Goal: Find specific page/section: Find specific page/section

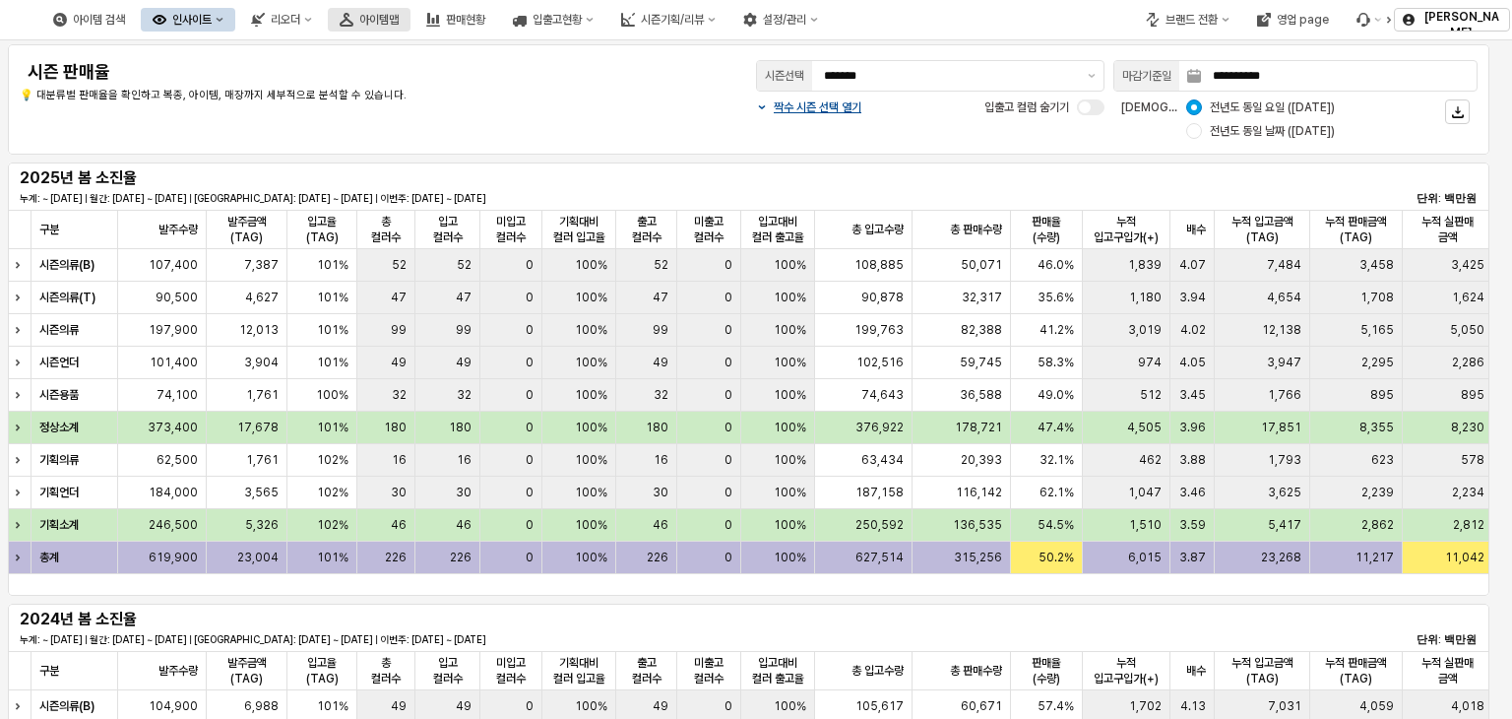
click at [399, 26] on div "아이템맵" at bounding box center [378, 20] width 39 height 14
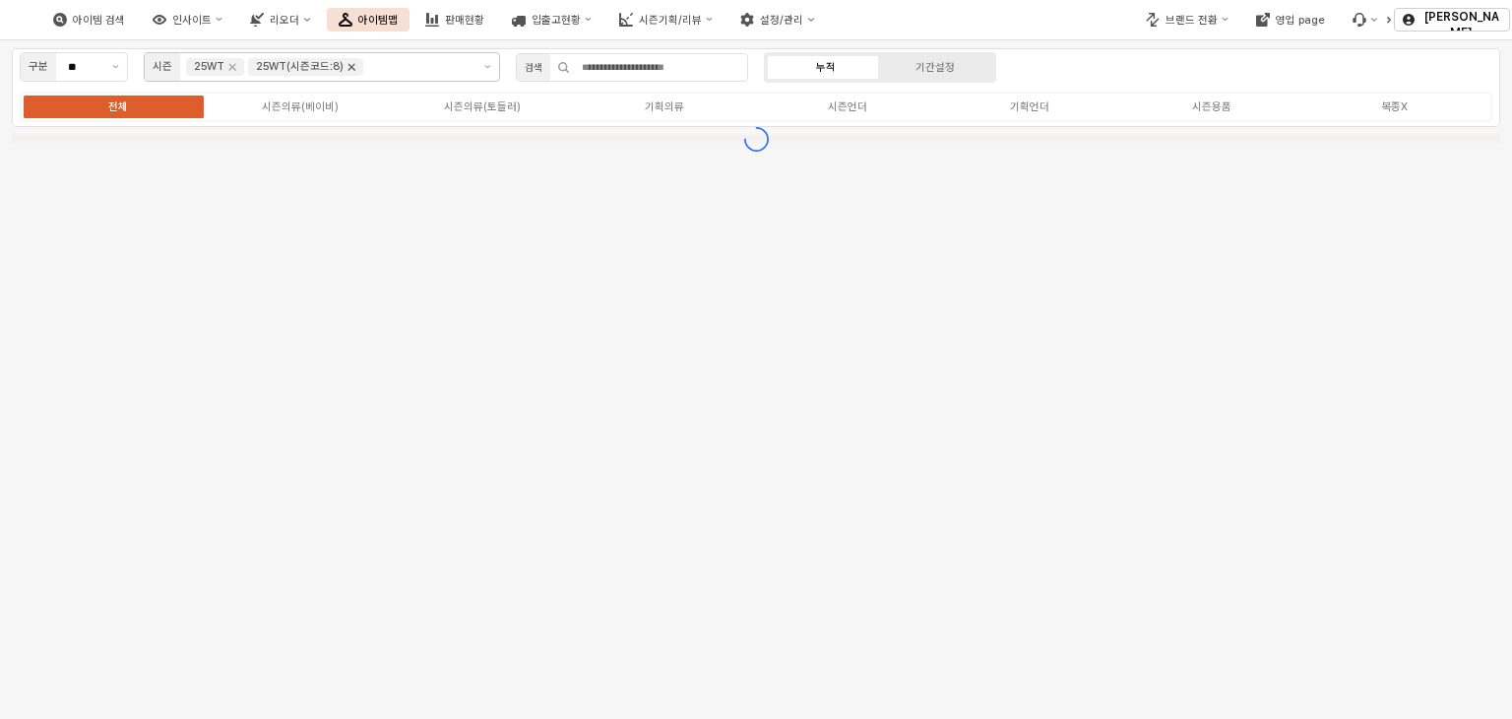
click at [348, 71] on icon "Remove 25WT(시즌코드:8)" at bounding box center [352, 67] width 16 height 16
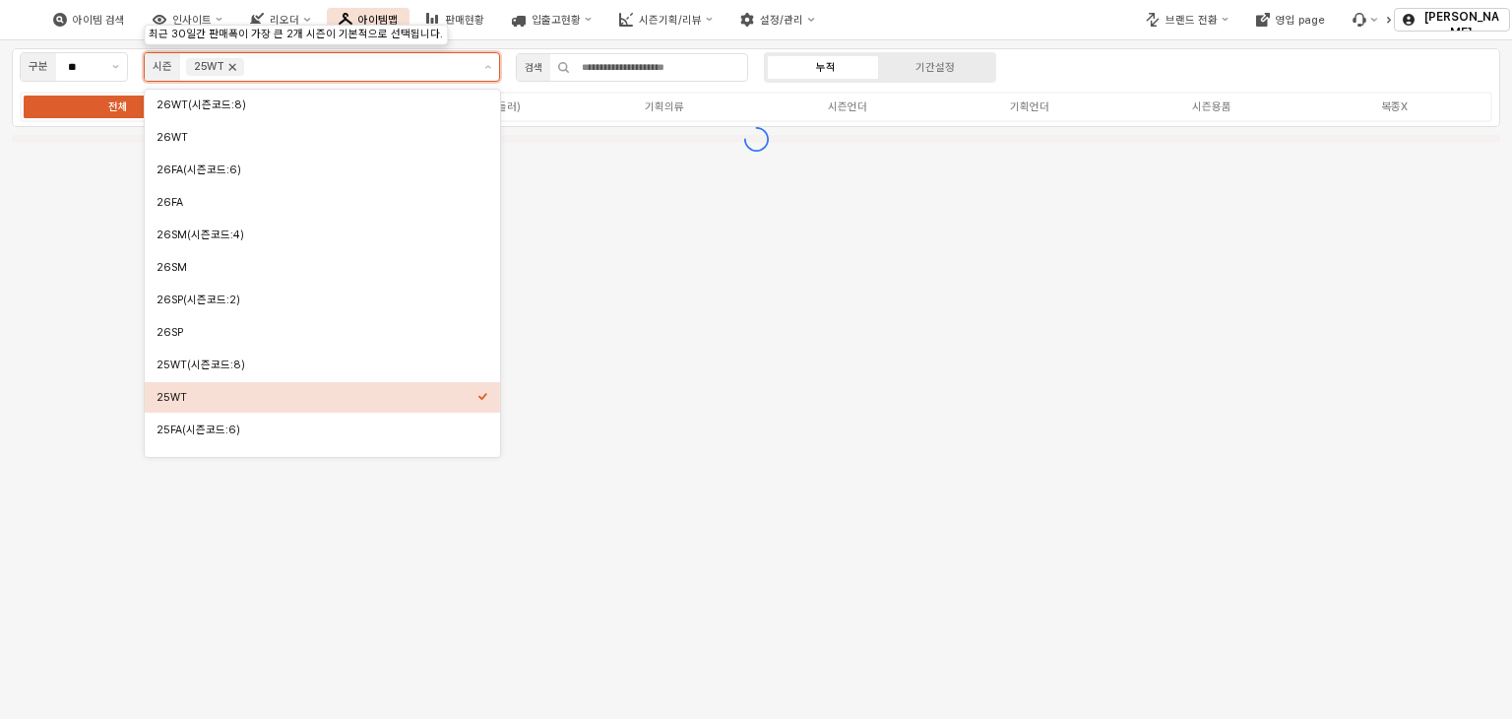
click at [231, 65] on icon "Remove 25WT" at bounding box center [233, 67] width 16 height 16
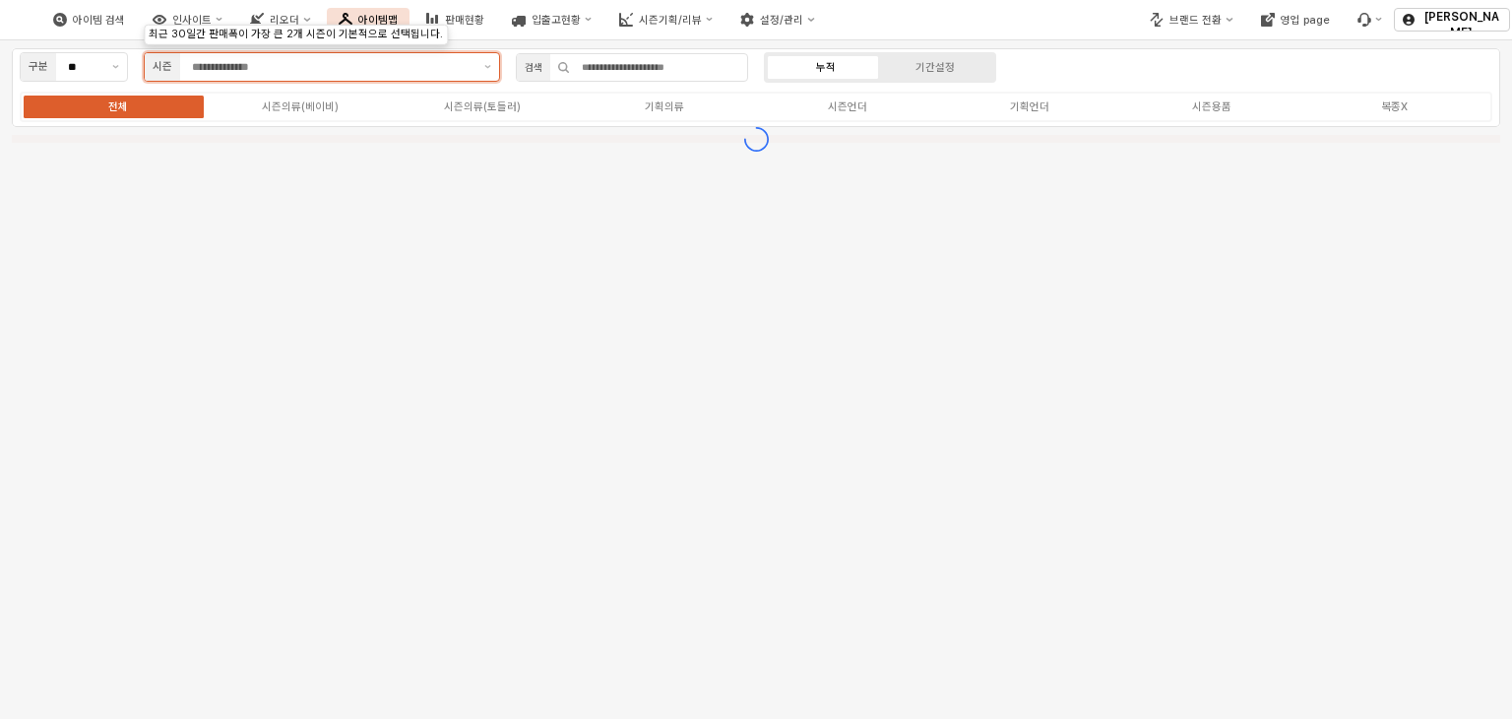
click at [231, 65] on input "앱 프레임" at bounding box center [332, 67] width 281 height 18
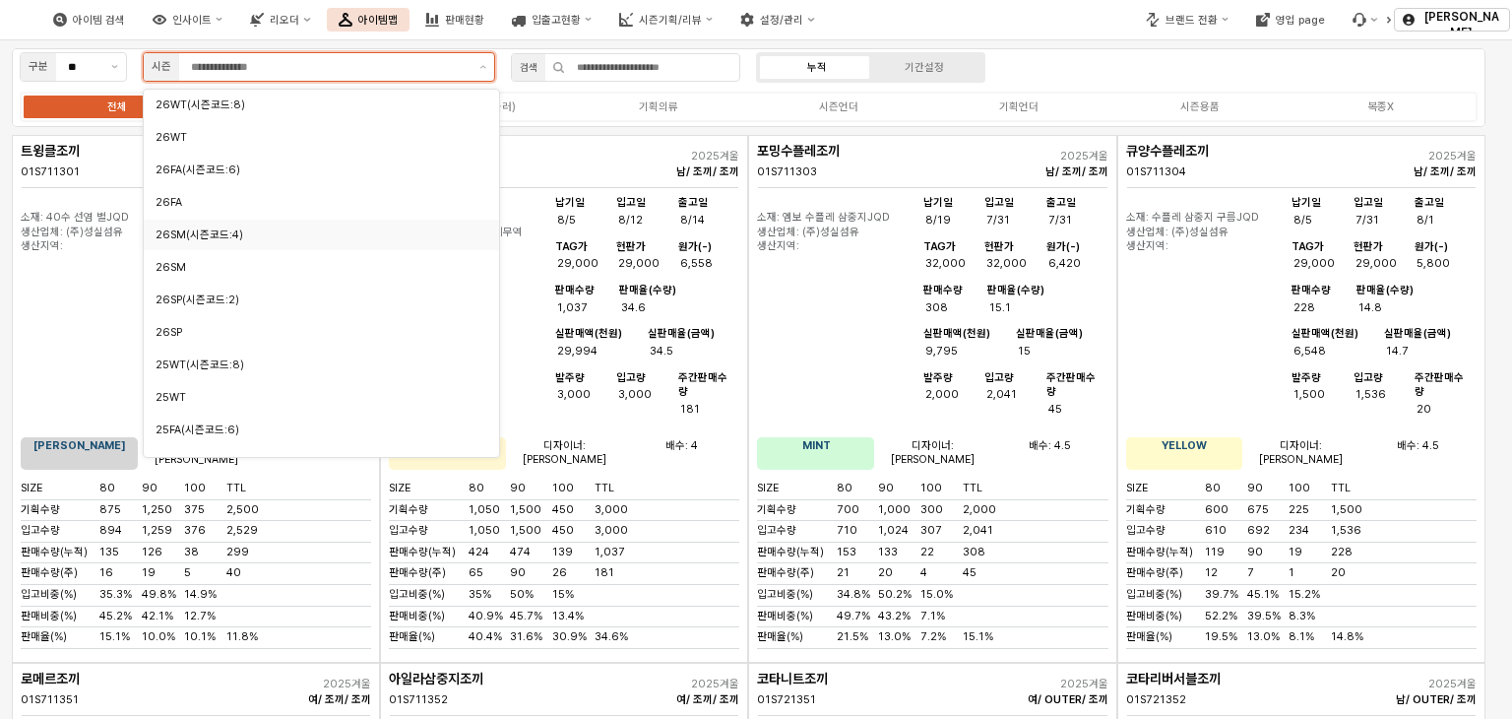
scroll to position [98, 0]
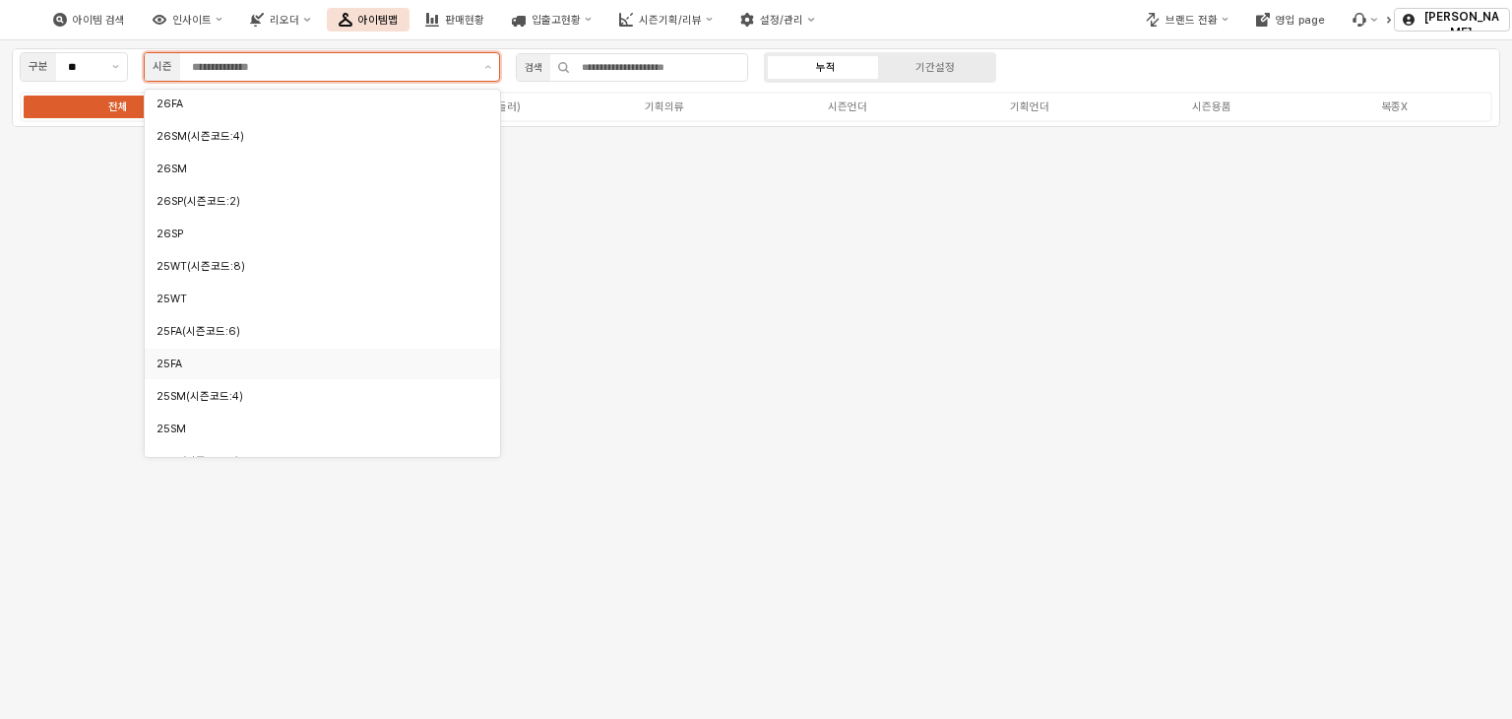
click at [217, 361] on div "25FA" at bounding box center [317, 363] width 321 height 15
click at [218, 328] on div "25FA(시즌코드:6)" at bounding box center [317, 331] width 321 height 15
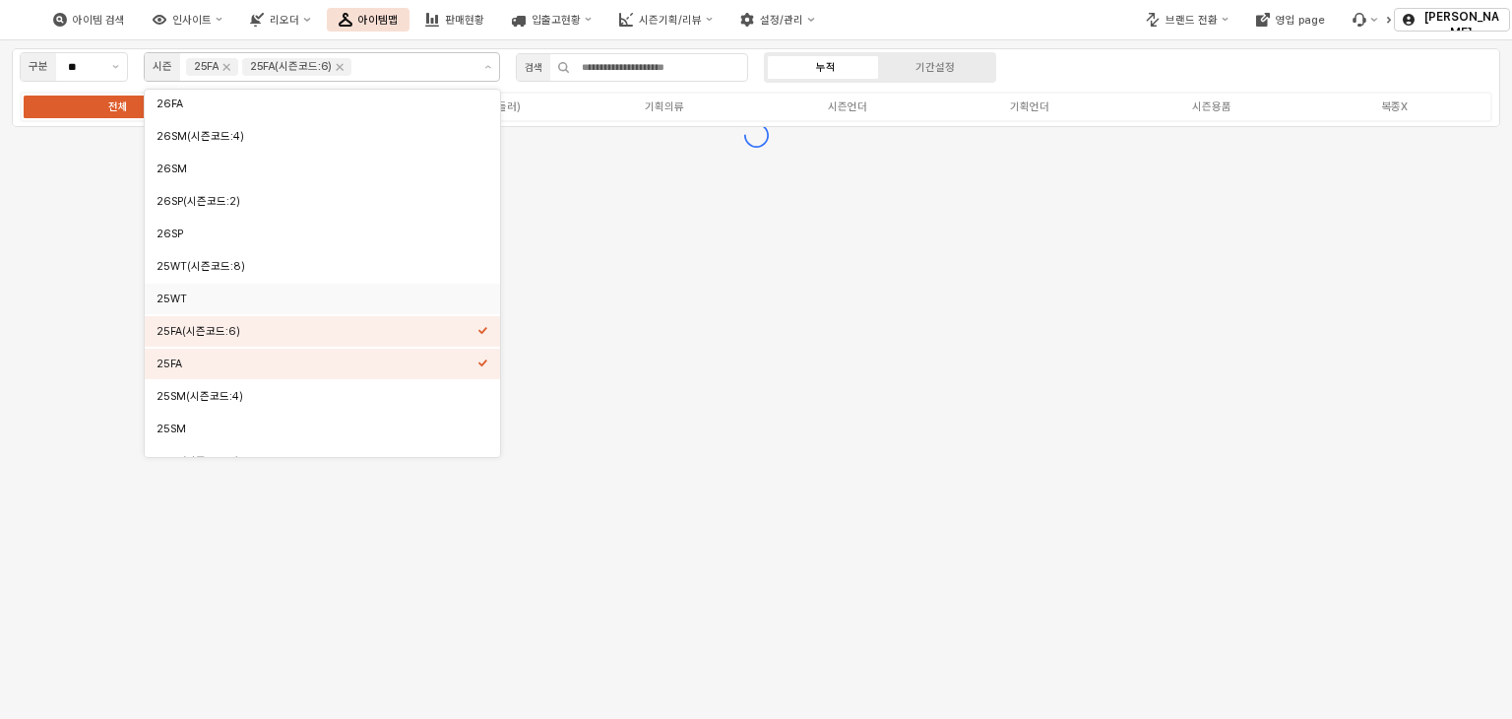
click at [618, 244] on div "구분 ** 시즌 25FA 25FA(시즌코드:6) 검색 누적 기간설정 전체 시즌의류(베이비) 시즌의류(토들러) 기획의류 시즌언더 기획언더 시즌용…" at bounding box center [756, 379] width 1512 height 678
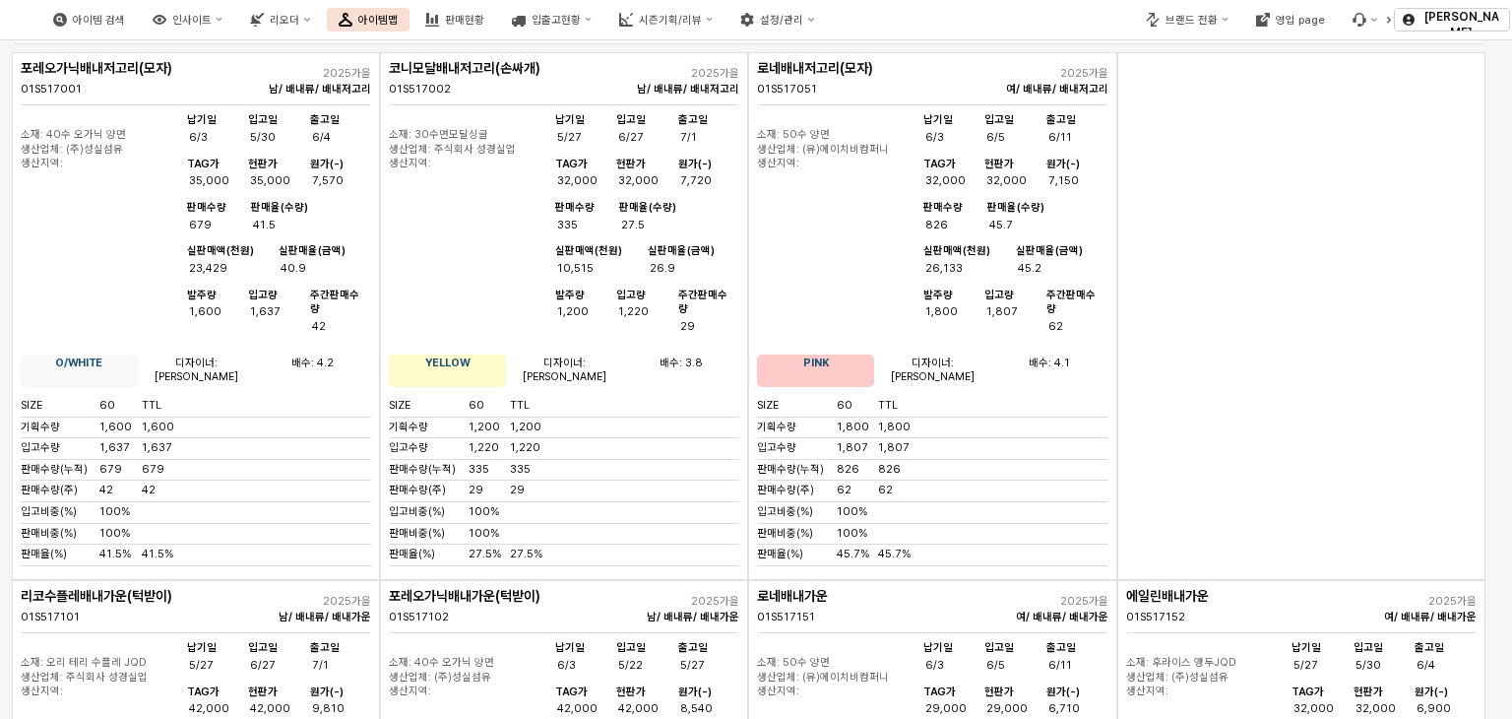
scroll to position [0, 0]
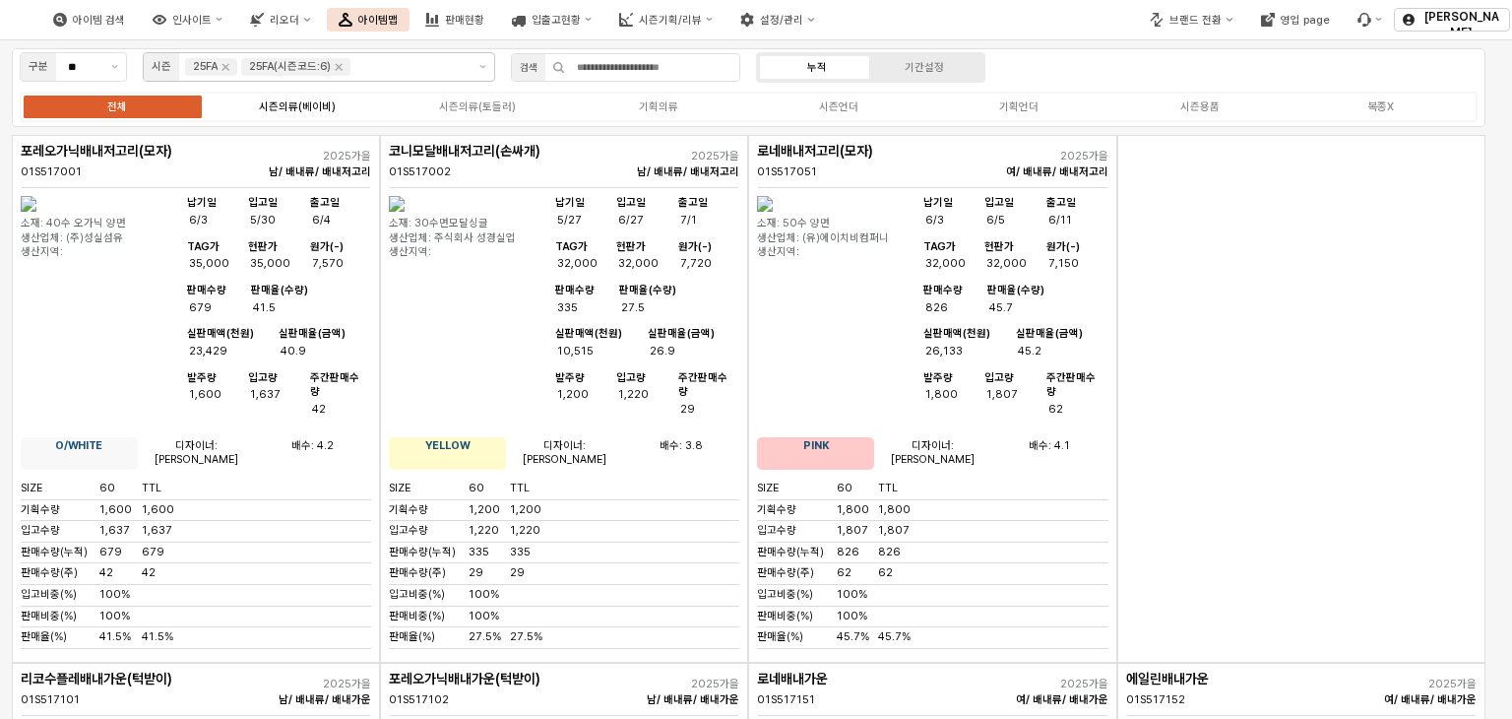
click at [316, 101] on div "시즌의류(베이비)" at bounding box center [297, 106] width 77 height 13
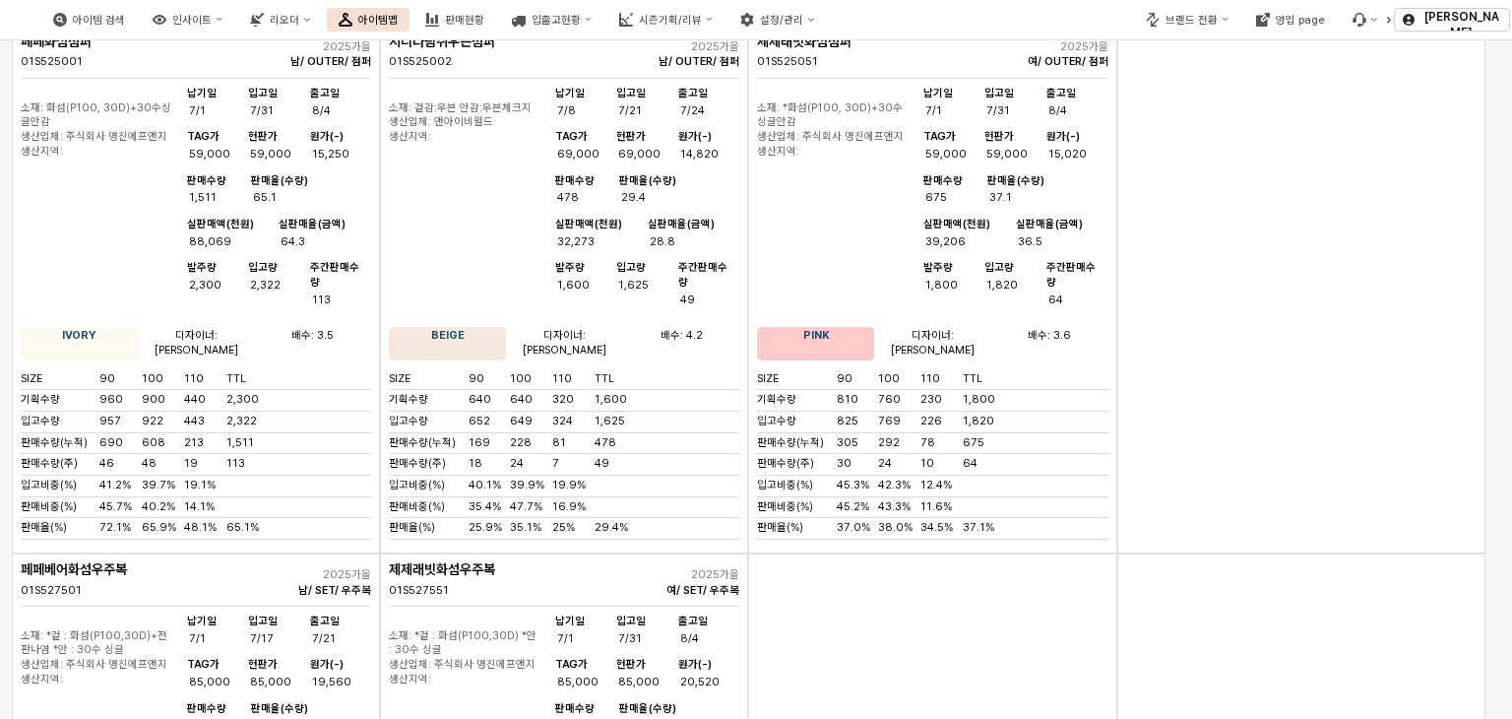
scroll to position [5022, 0]
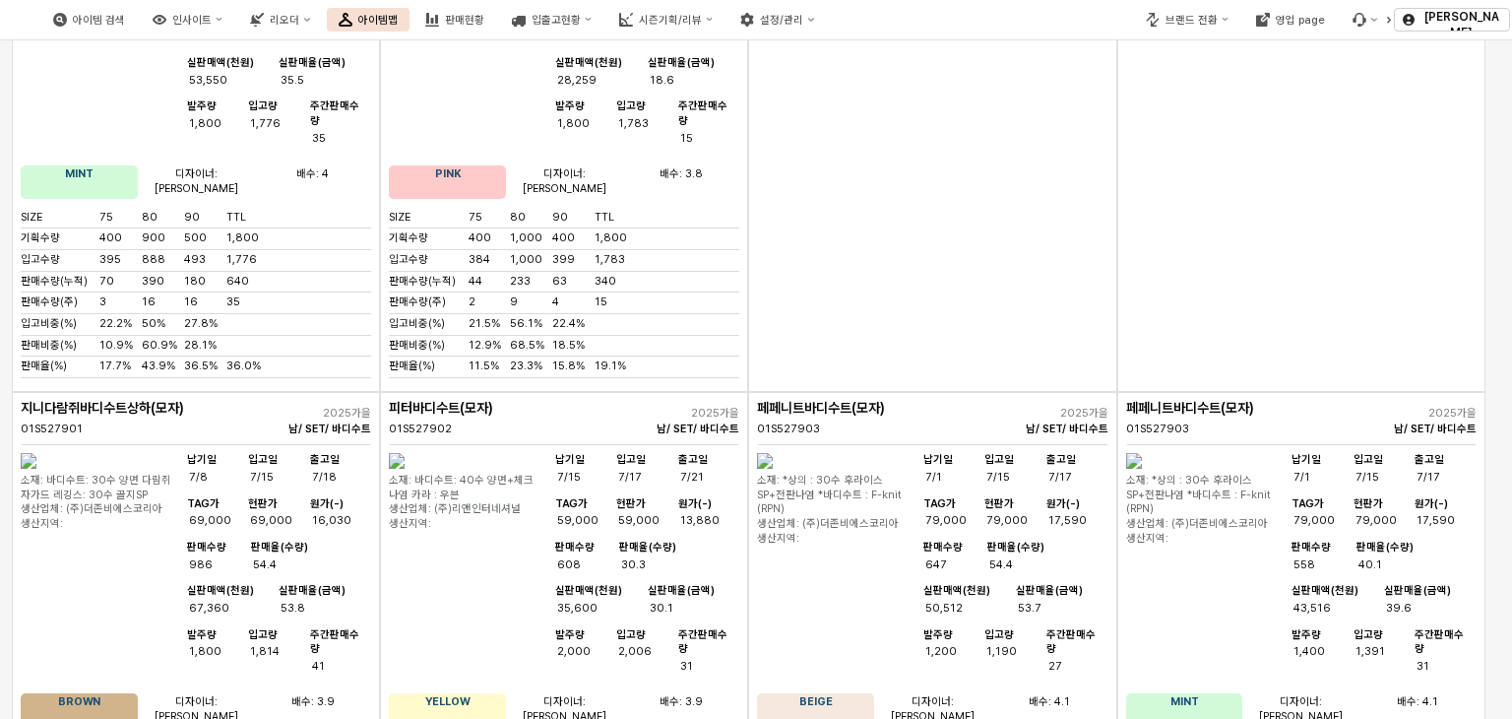
drag, startPoint x: 933, startPoint y: 254, endPoint x: 950, endPoint y: 302, distance: 51.1
click at [950, 453] on div "납기일 7/1 입고[DATE] 출고일 7/17 TAG가 79,000 현판가 79,000 원가(-) 17,590 판매수량 647 판매율(수량) …" at bounding box center [1014, 569] width 190 height 232
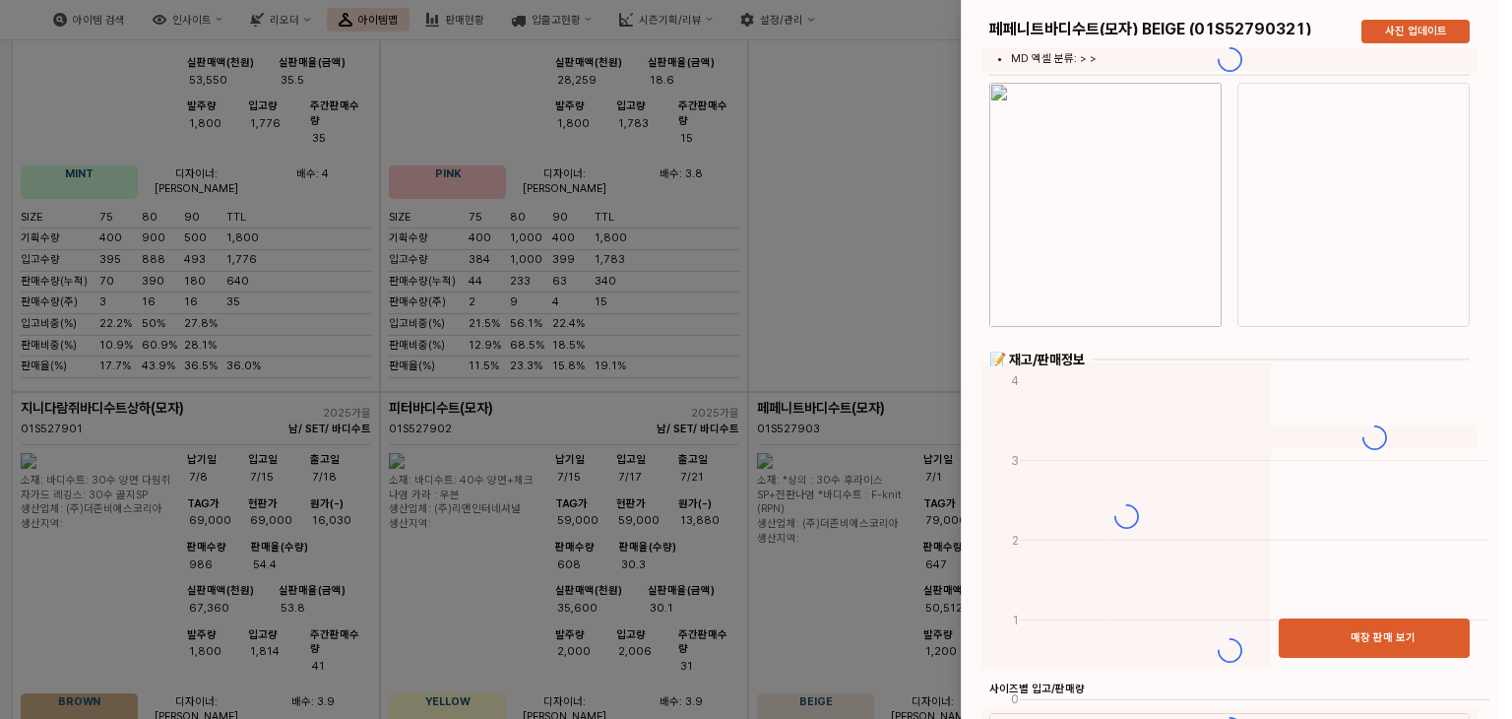
click at [887, 206] on div at bounding box center [756, 359] width 1512 height 719
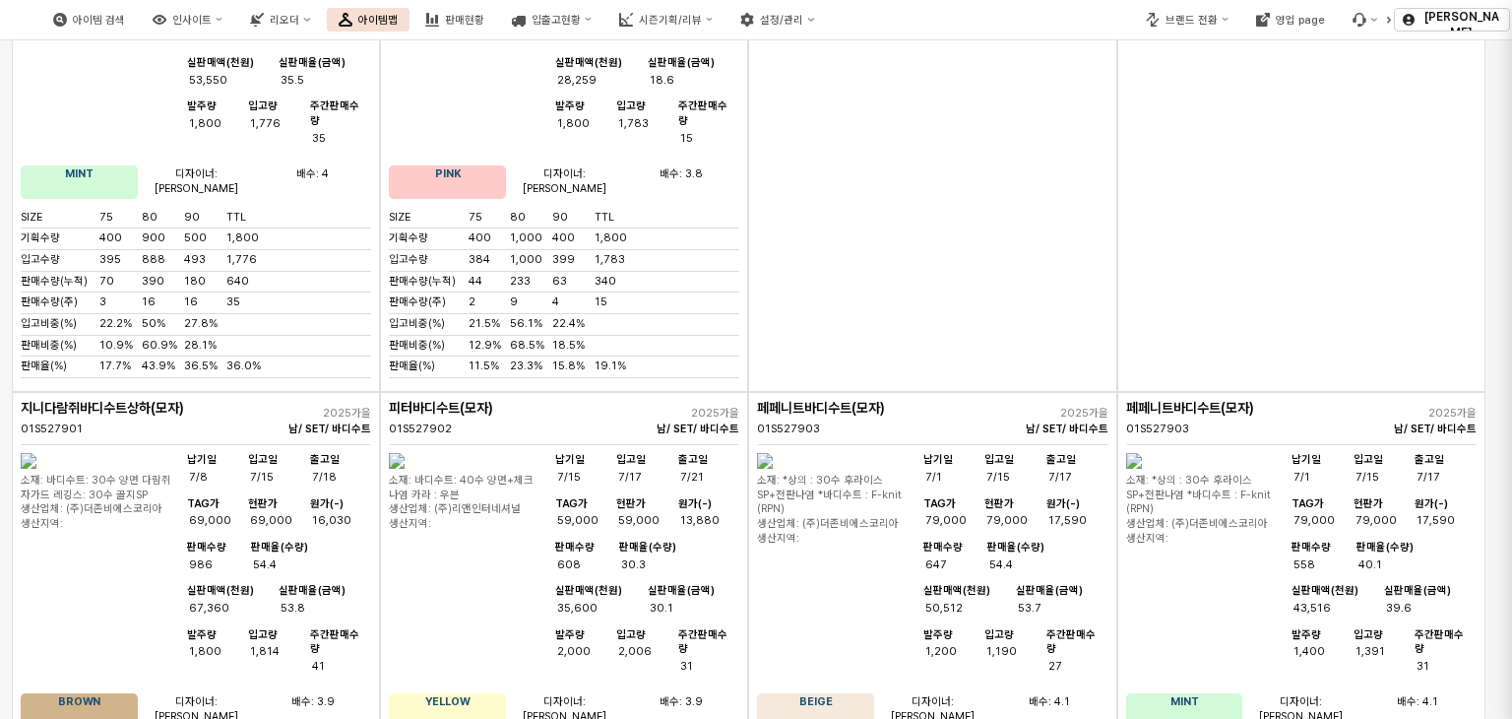
click at [927, 79] on div at bounding box center [756, 359] width 1512 height 719
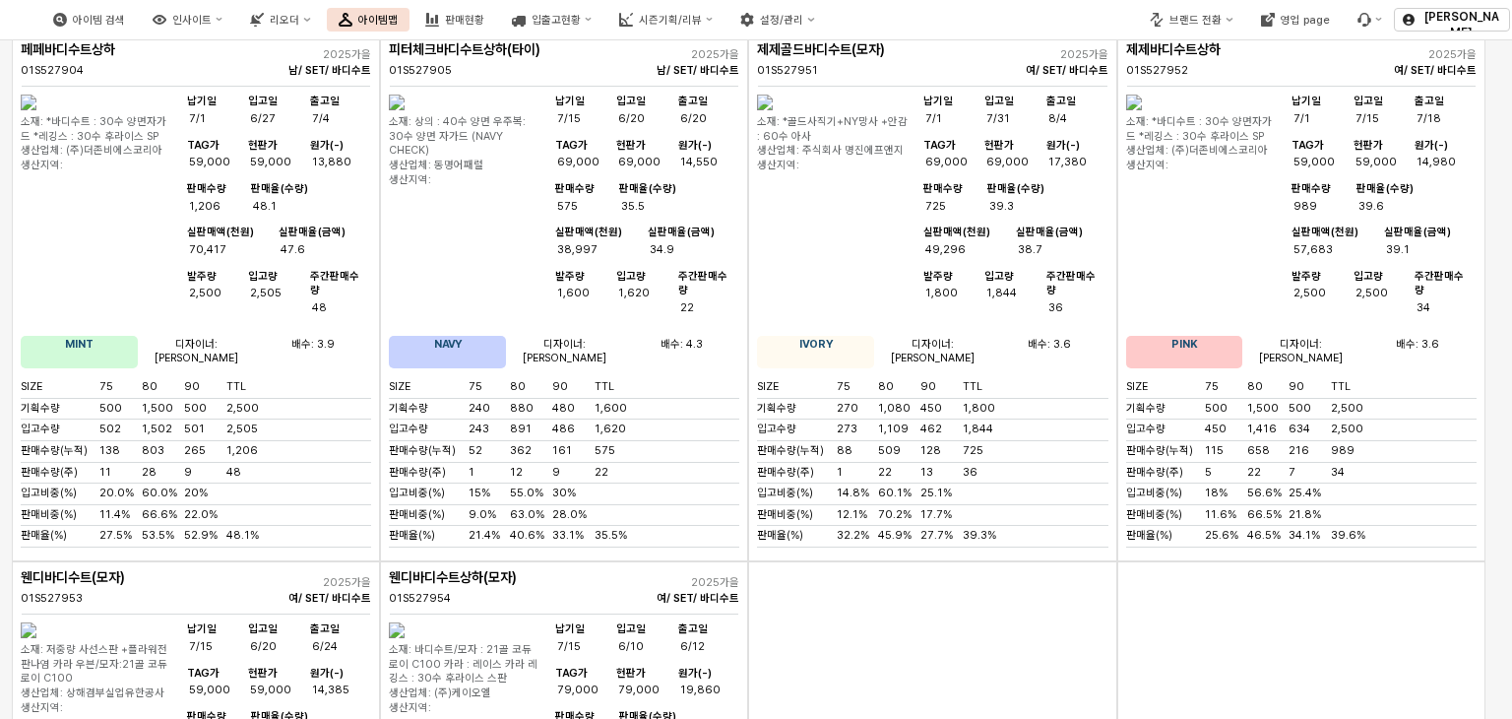
scroll to position [5416, 0]
